Goal: Information Seeking & Learning: Check status

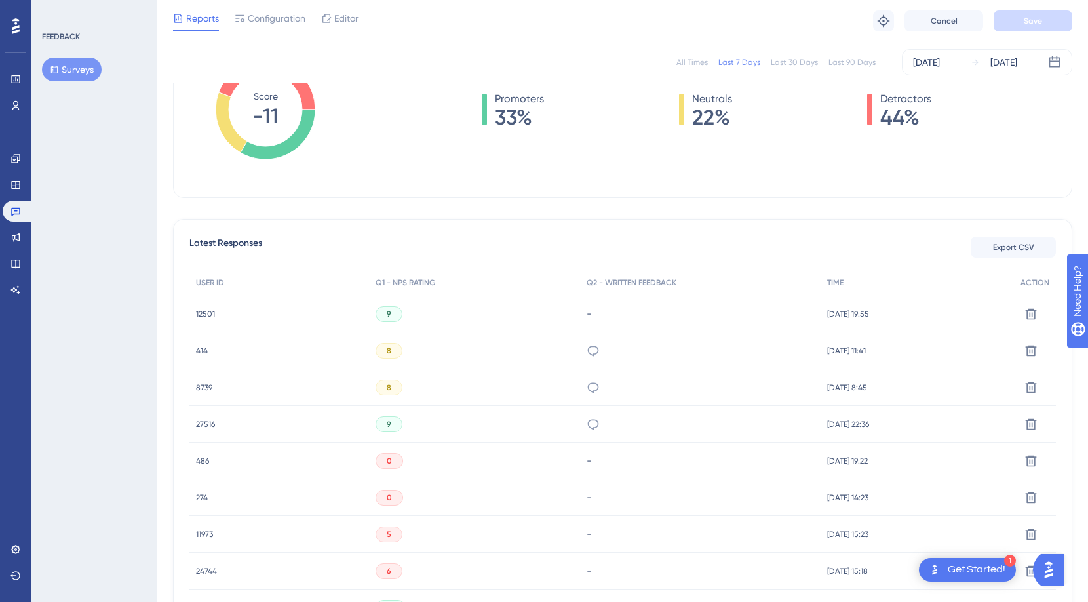
scroll to position [233, 0]
click at [210, 313] on span "12501" at bounding box center [205, 315] width 19 height 10
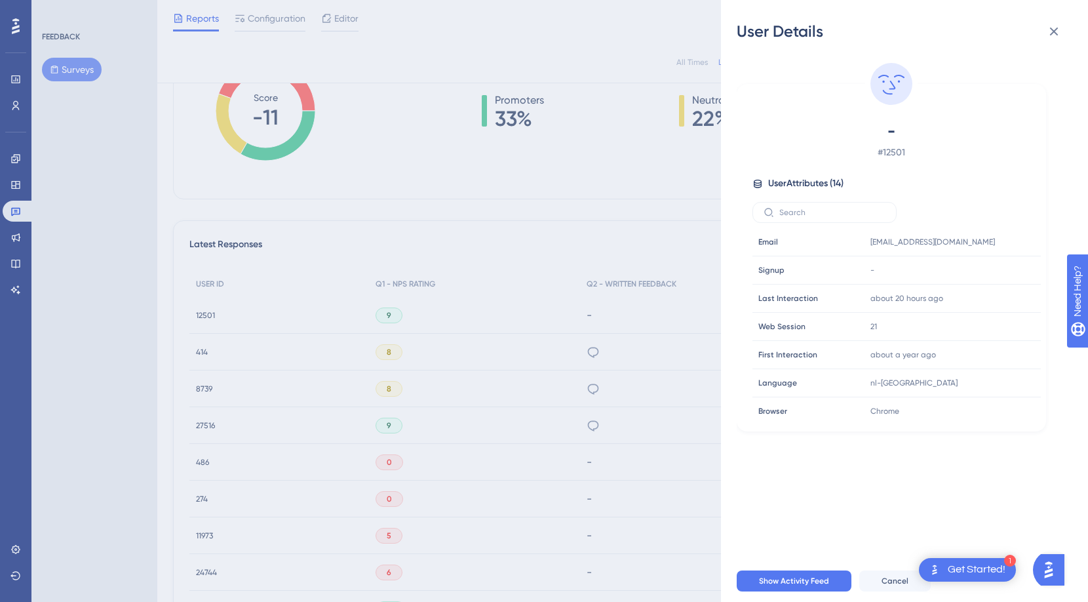
click at [202, 349] on div "User Details - # 12501 User Attributes ( 14 ) Email Email [EMAIL_ADDRESS][DOMAI…" at bounding box center [544, 301] width 1088 height 602
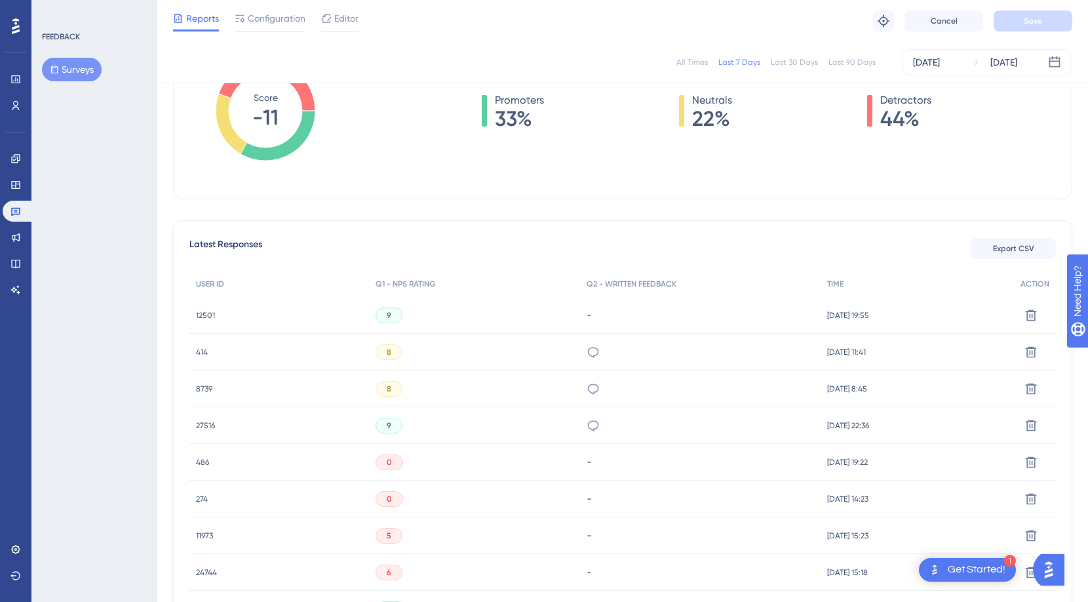
click at [202, 351] on span "414" at bounding box center [202, 352] width 12 height 10
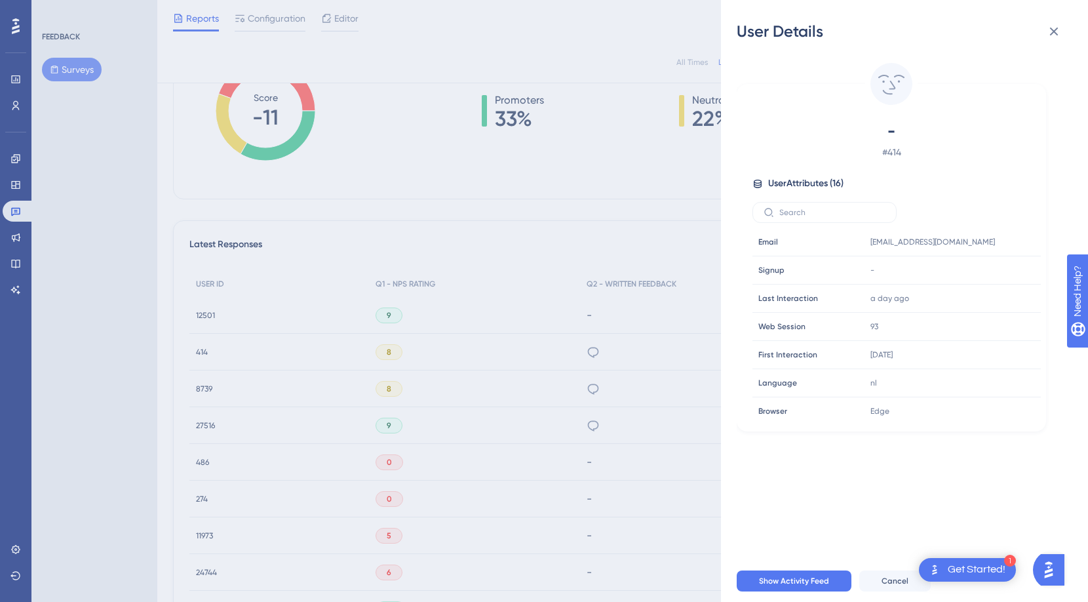
click at [205, 388] on div "User Details - # 414 User Attributes ( 16 ) Email Email [EMAIL_ADDRESS][DOMAIN_…" at bounding box center [544, 301] width 1088 height 602
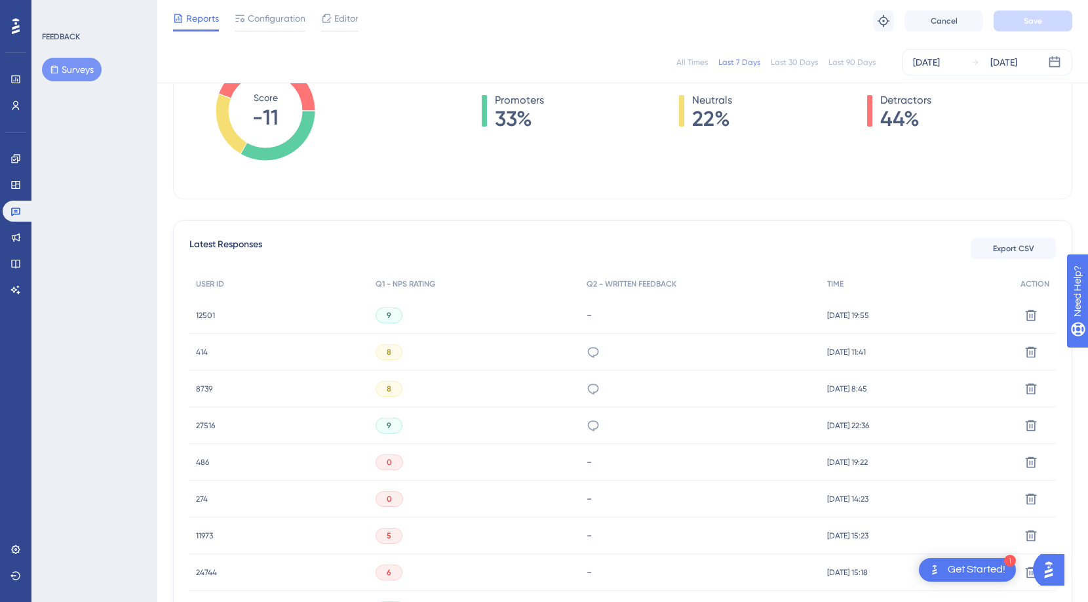
click at [205, 389] on span "8739" at bounding box center [204, 389] width 16 height 10
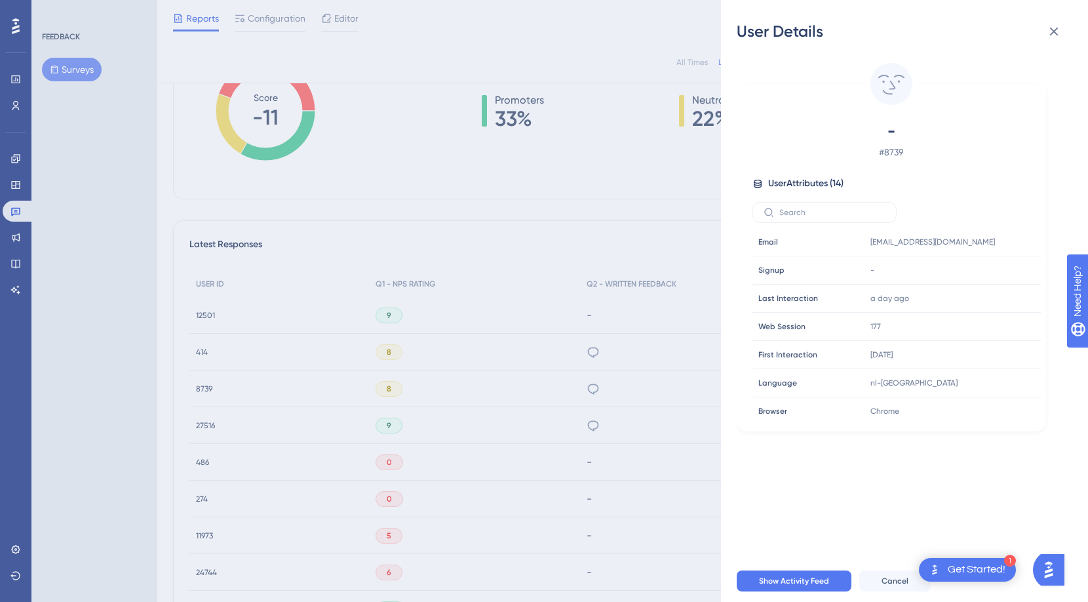
click at [205, 427] on div "User Details - # 8739 User Attributes ( 14 ) Email Email [EMAIL_ADDRESS][DOMAIN…" at bounding box center [544, 301] width 1088 height 602
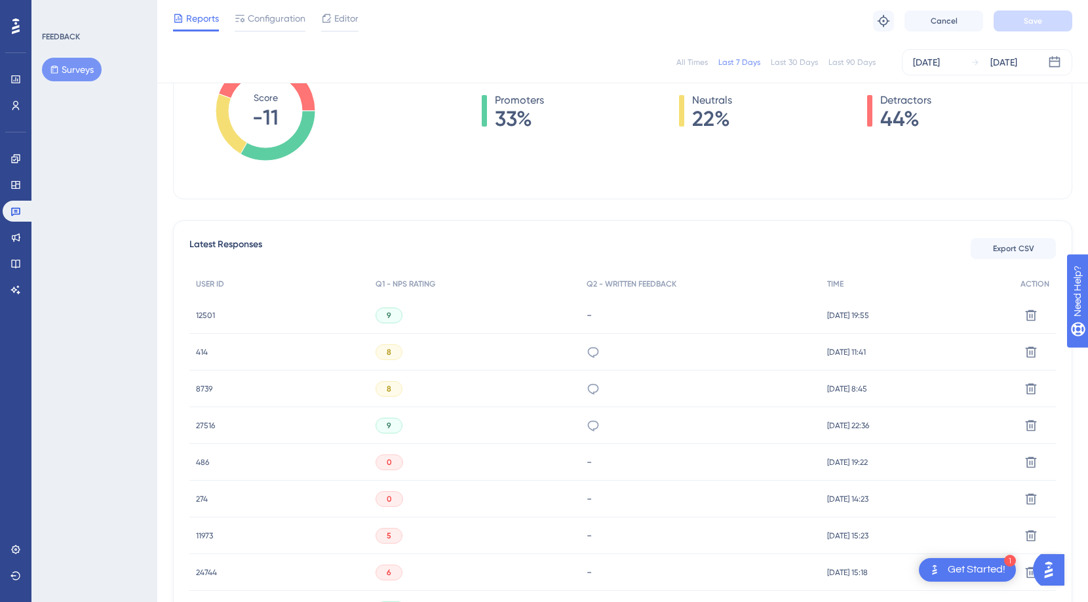
click at [205, 427] on span "27516" at bounding box center [205, 425] width 19 height 10
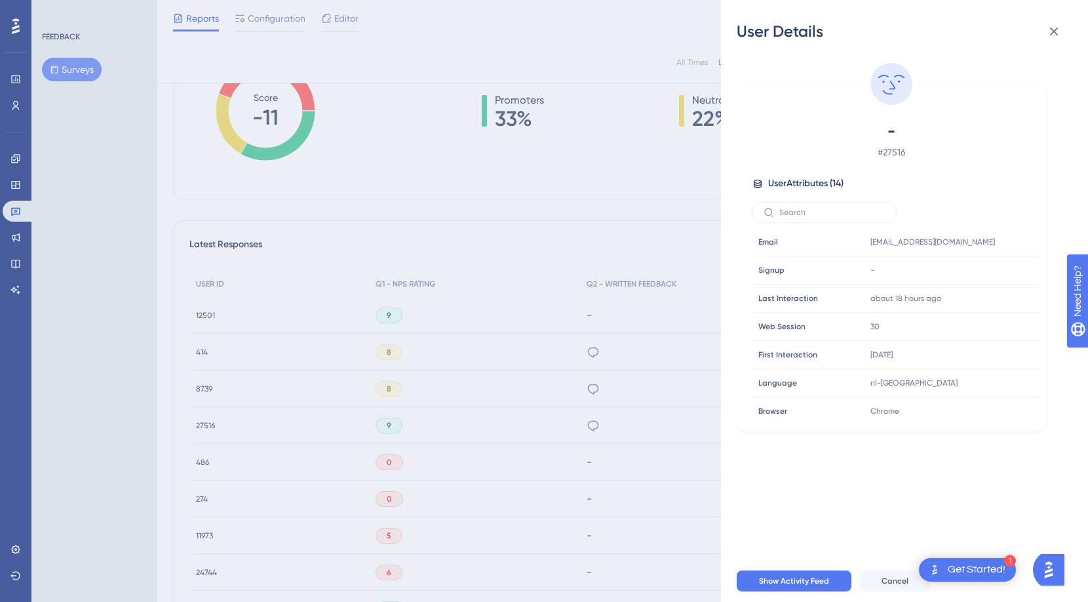
click at [192, 460] on div "User Details - # 27516 User Attributes ( 14 ) Email Email [EMAIL_ADDRESS][DOMAI…" at bounding box center [544, 301] width 1088 height 602
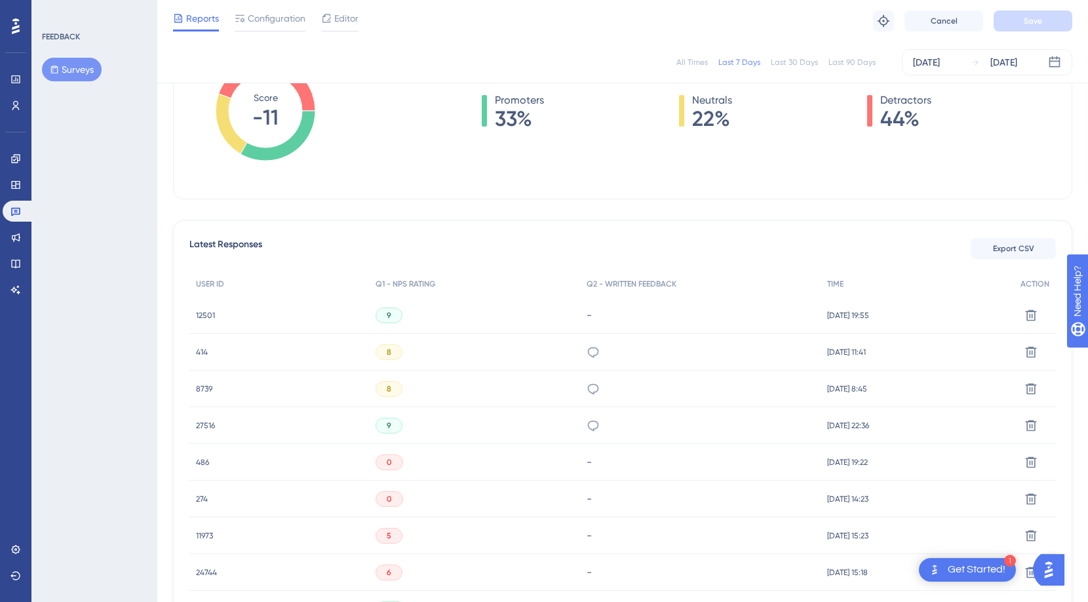
click at [195, 460] on div "486 486" at bounding box center [279, 462] width 180 height 37
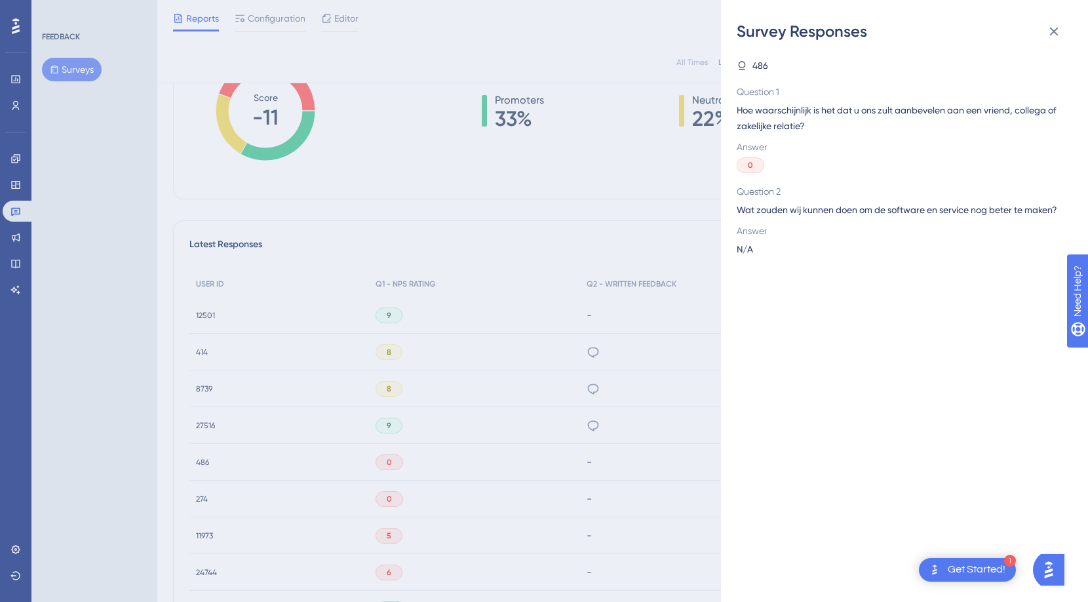
click at [208, 461] on div "Survey Responses 486 Question 1 Hoe waarschijnlijk is het dat u ons zult aanbev…" at bounding box center [544, 301] width 1088 height 602
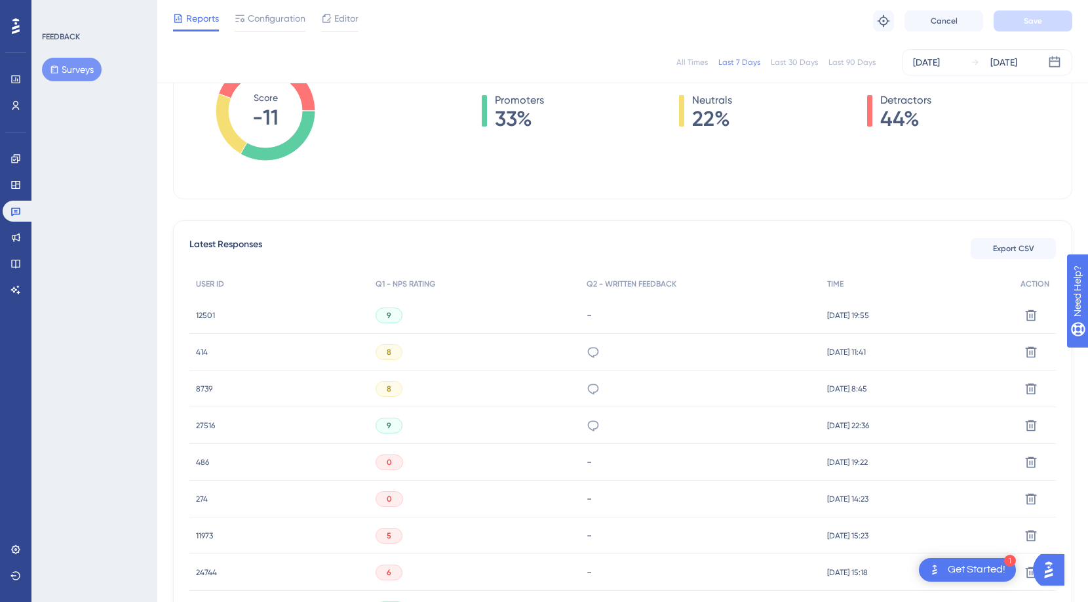
click at [203, 461] on span "486" at bounding box center [202, 462] width 13 height 10
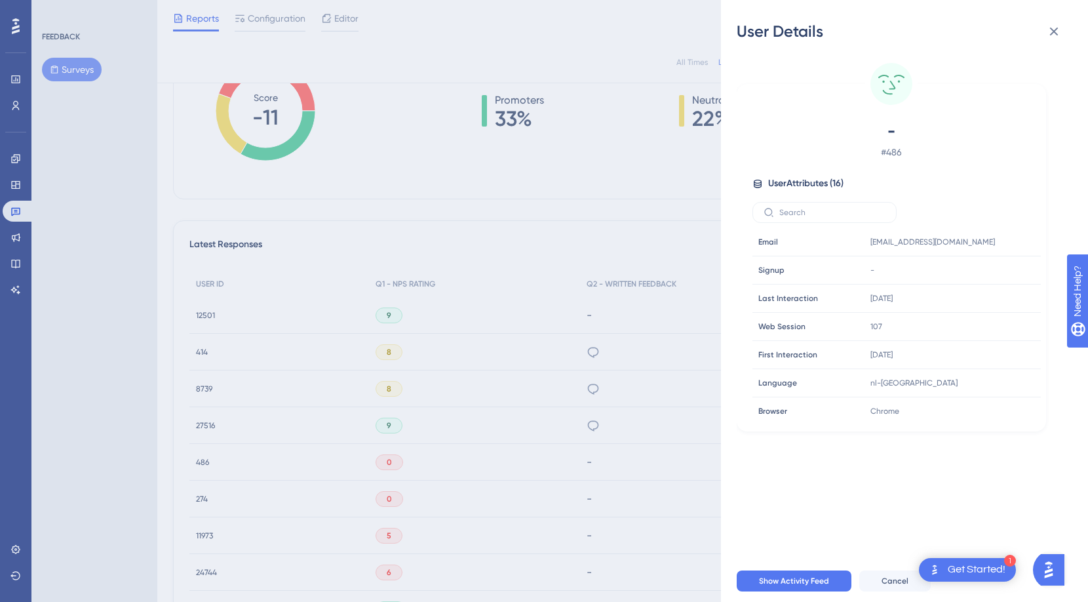
click at [205, 506] on div "User Details - # 486 User Attributes ( 16 ) Email Email [EMAIL_ADDRESS][DOMAIN_…" at bounding box center [544, 301] width 1088 height 602
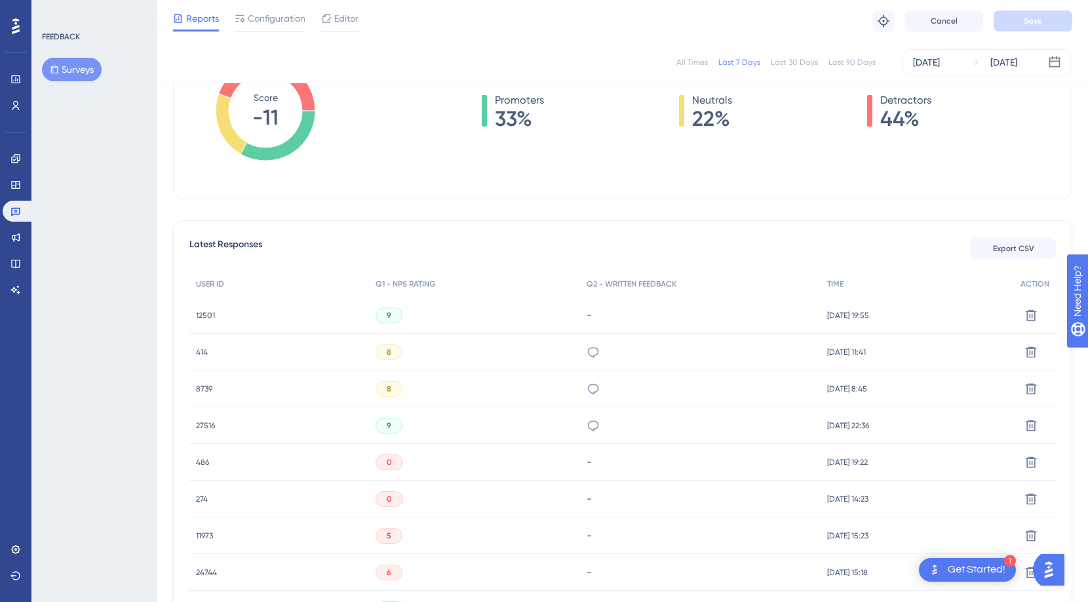
click at [201, 501] on span "274" at bounding box center [202, 499] width 12 height 10
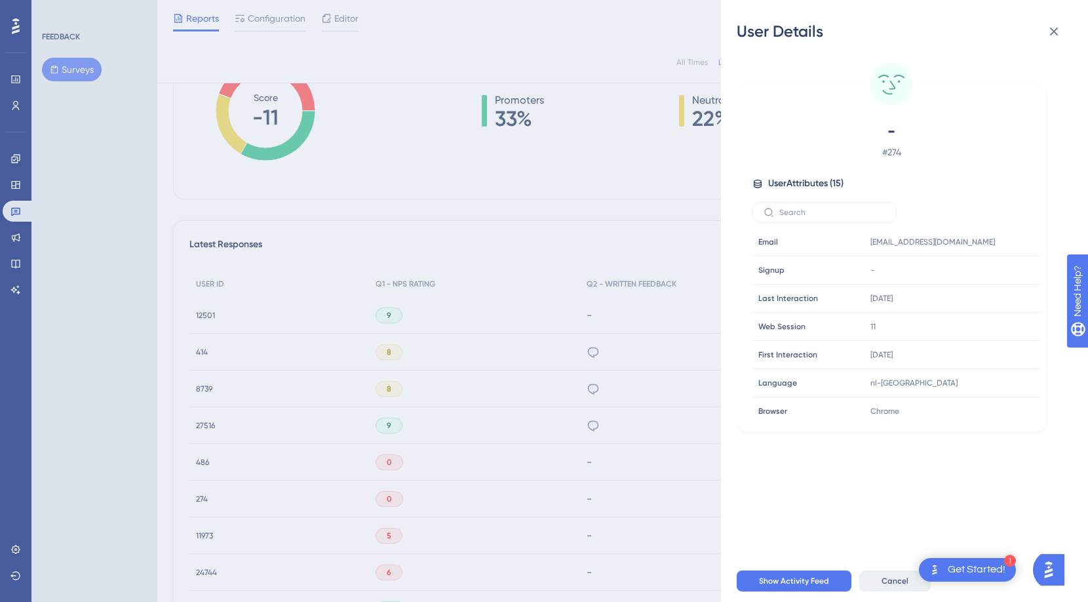
click at [882, 582] on span "Cancel" at bounding box center [895, 581] width 27 height 10
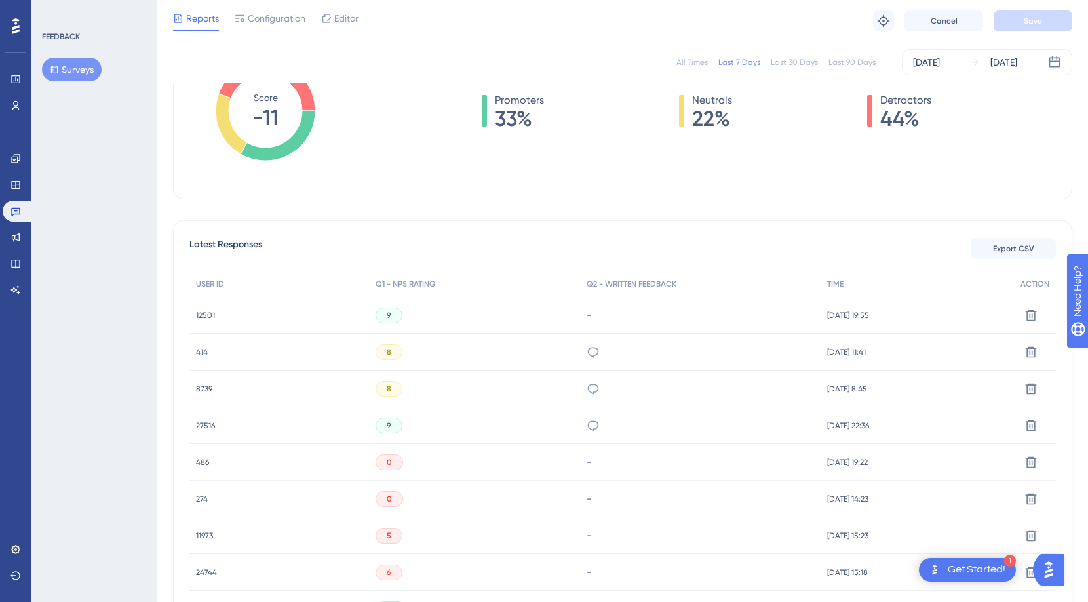
click at [206, 535] on span "11973" at bounding box center [204, 535] width 17 height 10
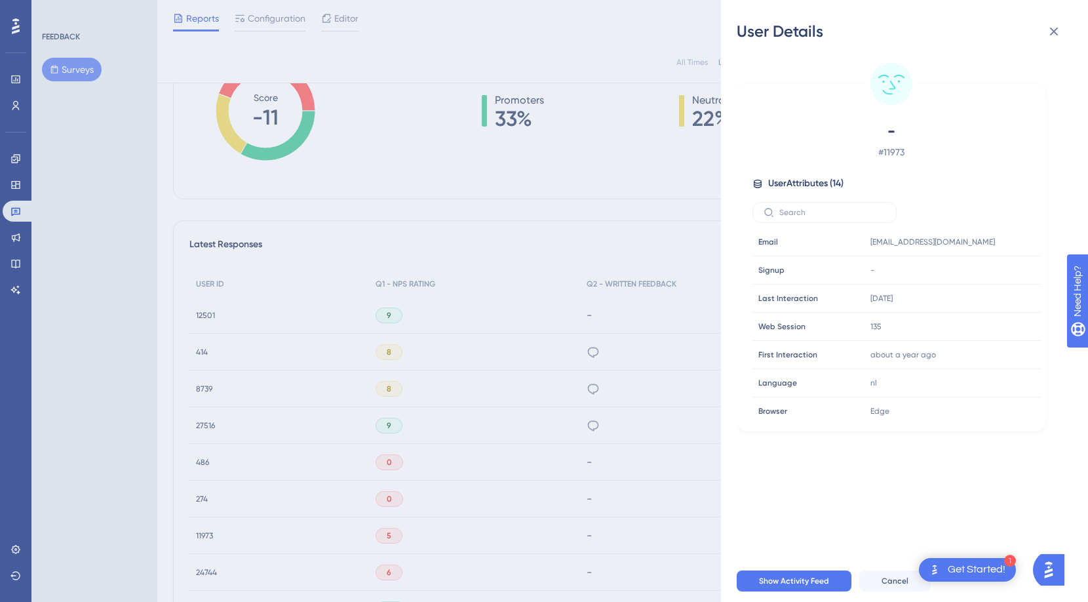
click at [200, 575] on div "User Details - # 11973 User Attributes ( 14 ) Email Email [EMAIL_ADDRESS][DOMAI…" at bounding box center [544, 301] width 1088 height 602
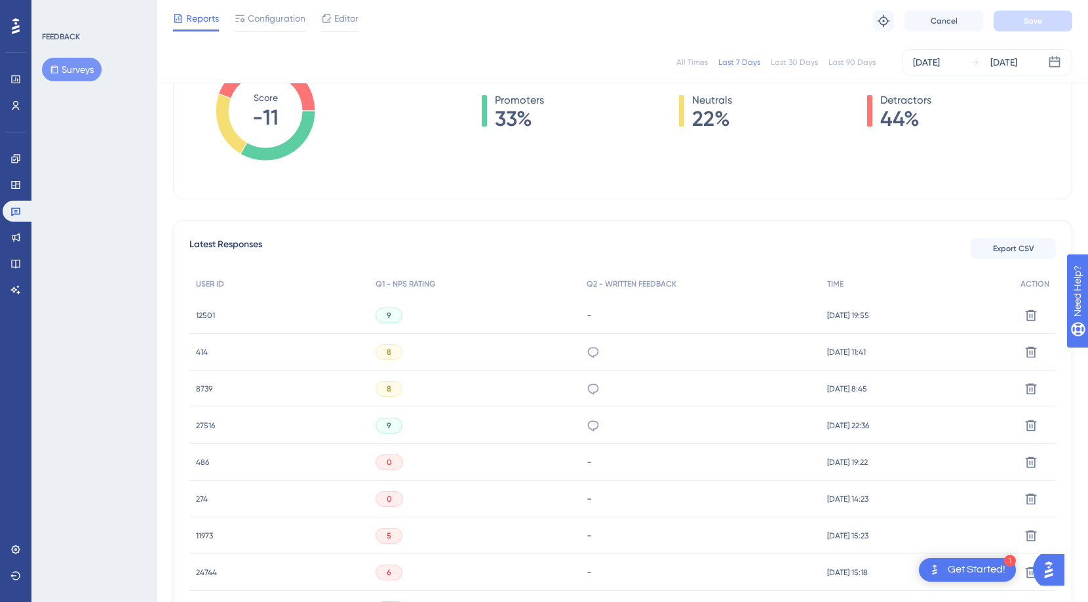
click at [209, 574] on span "24744" at bounding box center [206, 572] width 21 height 10
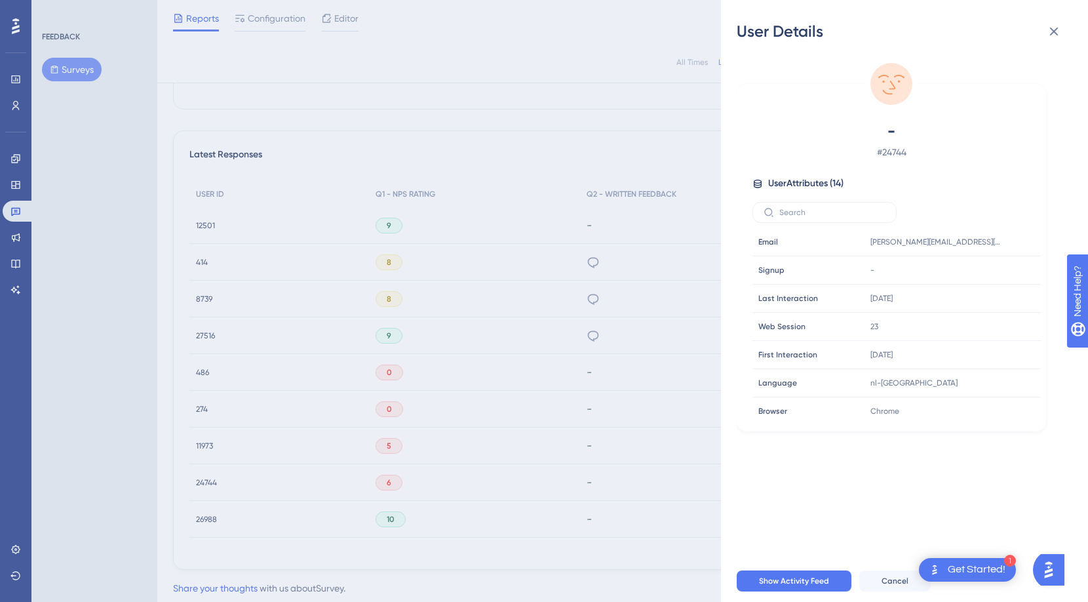
scroll to position [326, 0]
click at [228, 511] on div "User Details - # 24744 User Attributes ( 14 ) Email Email [PERSON_NAME][EMAIL_A…" at bounding box center [544, 301] width 1088 height 602
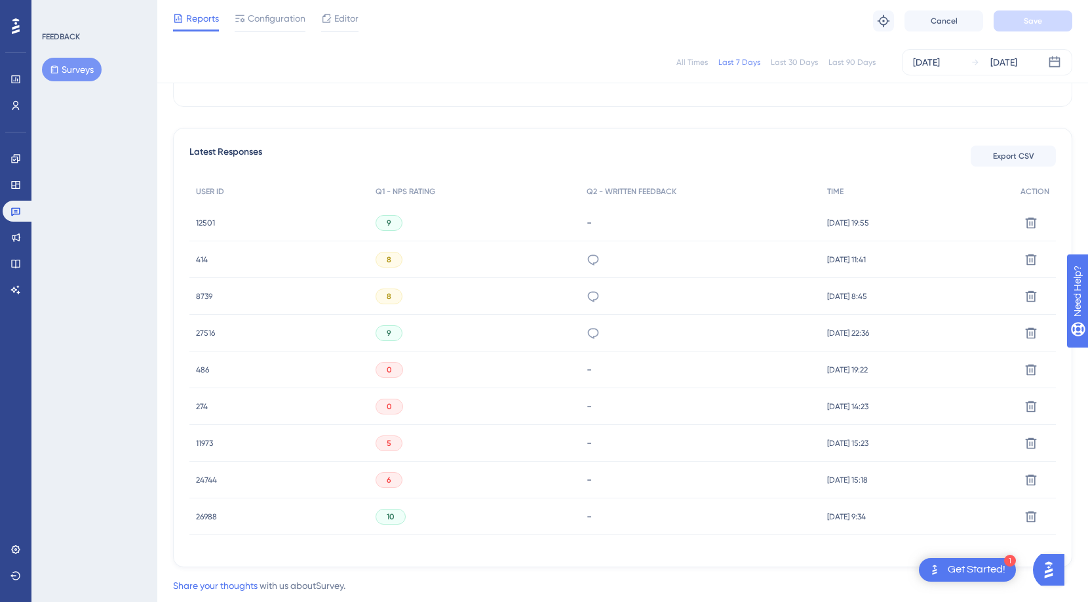
click at [205, 517] on span "26988" at bounding box center [206, 516] width 21 height 10
